Goal: Task Accomplishment & Management: Manage account settings

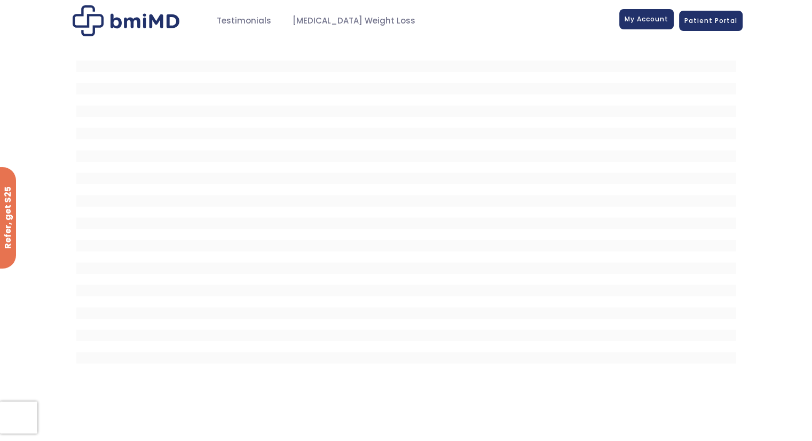
click at [628, 20] on span "My Account" at bounding box center [647, 18] width 44 height 9
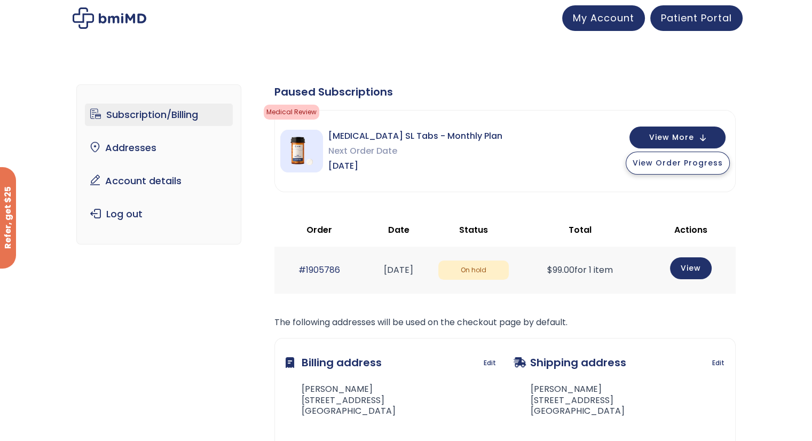
click at [647, 161] on span "View Order Progress" at bounding box center [678, 163] width 90 height 11
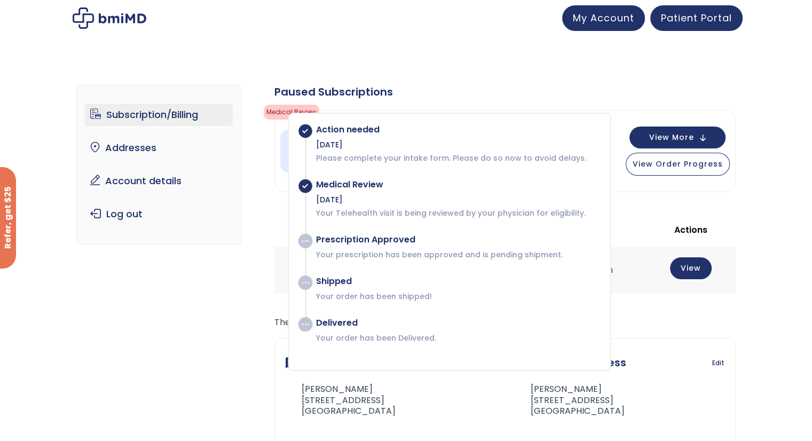
click at [599, 91] on div "Paused Subscriptions" at bounding box center [504, 91] width 461 height 15
